Goal: Information Seeking & Learning: Learn about a topic

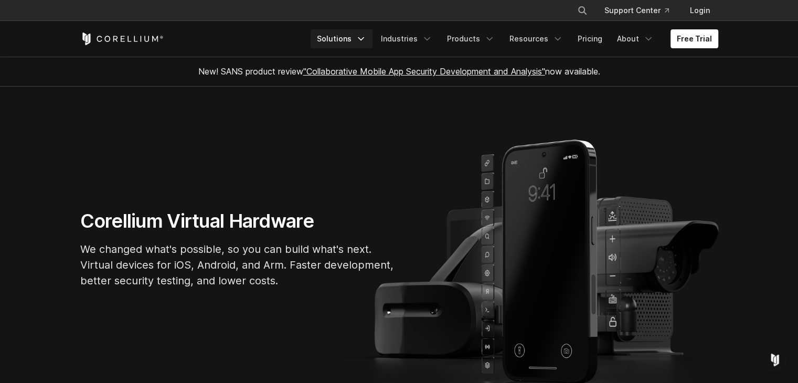
click at [366, 40] on icon "Navigation Menu" at bounding box center [361, 39] width 10 height 10
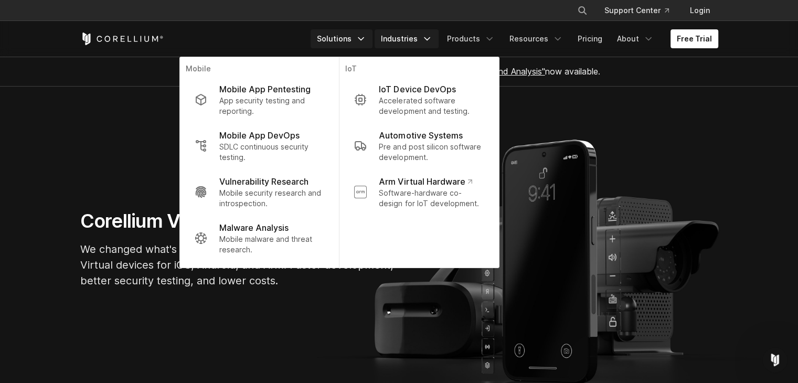
click at [432, 36] on icon "Navigation Menu" at bounding box center [427, 39] width 10 height 10
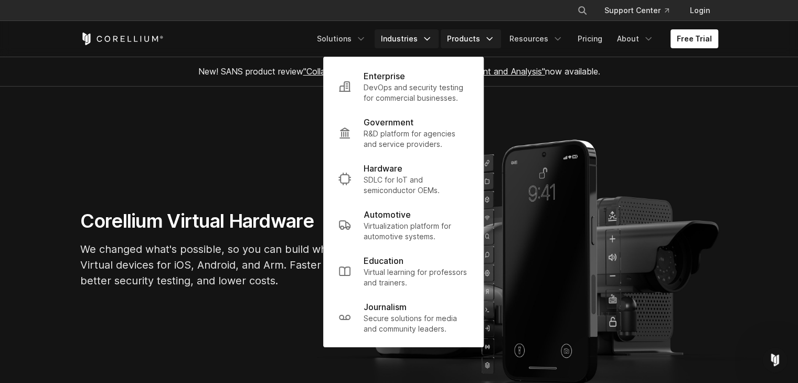
click at [495, 34] on icon "Navigation Menu" at bounding box center [489, 39] width 10 height 10
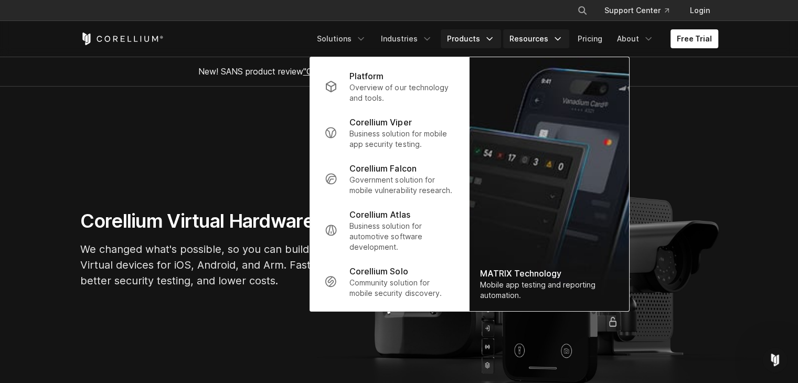
click at [562, 36] on icon "Navigation Menu" at bounding box center [557, 39] width 10 height 10
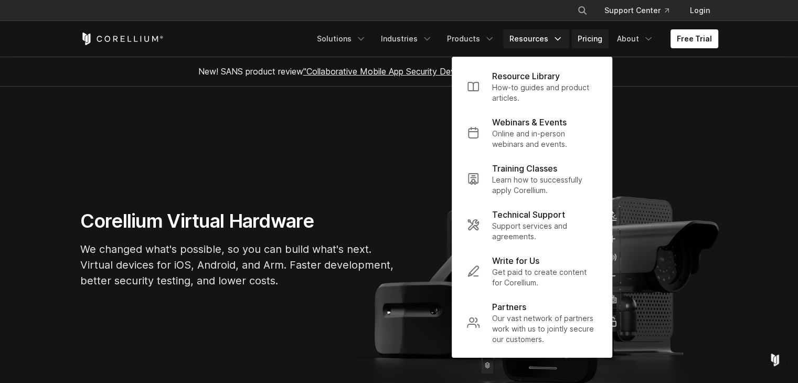
click at [608, 34] on link "Pricing" at bounding box center [589, 38] width 37 height 19
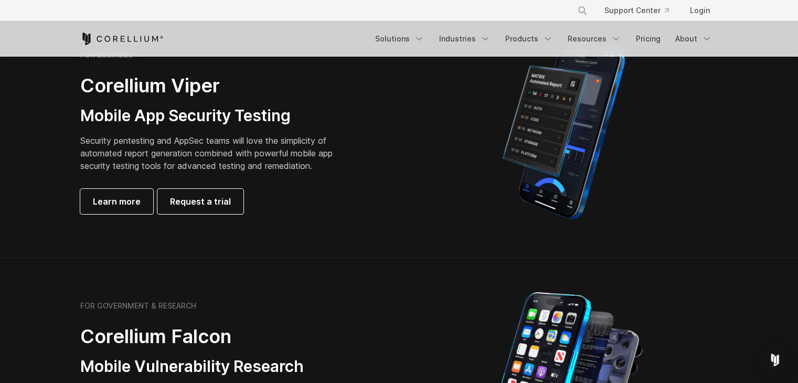
scroll to position [264, 0]
